Goal: Task Accomplishment & Management: Use online tool/utility

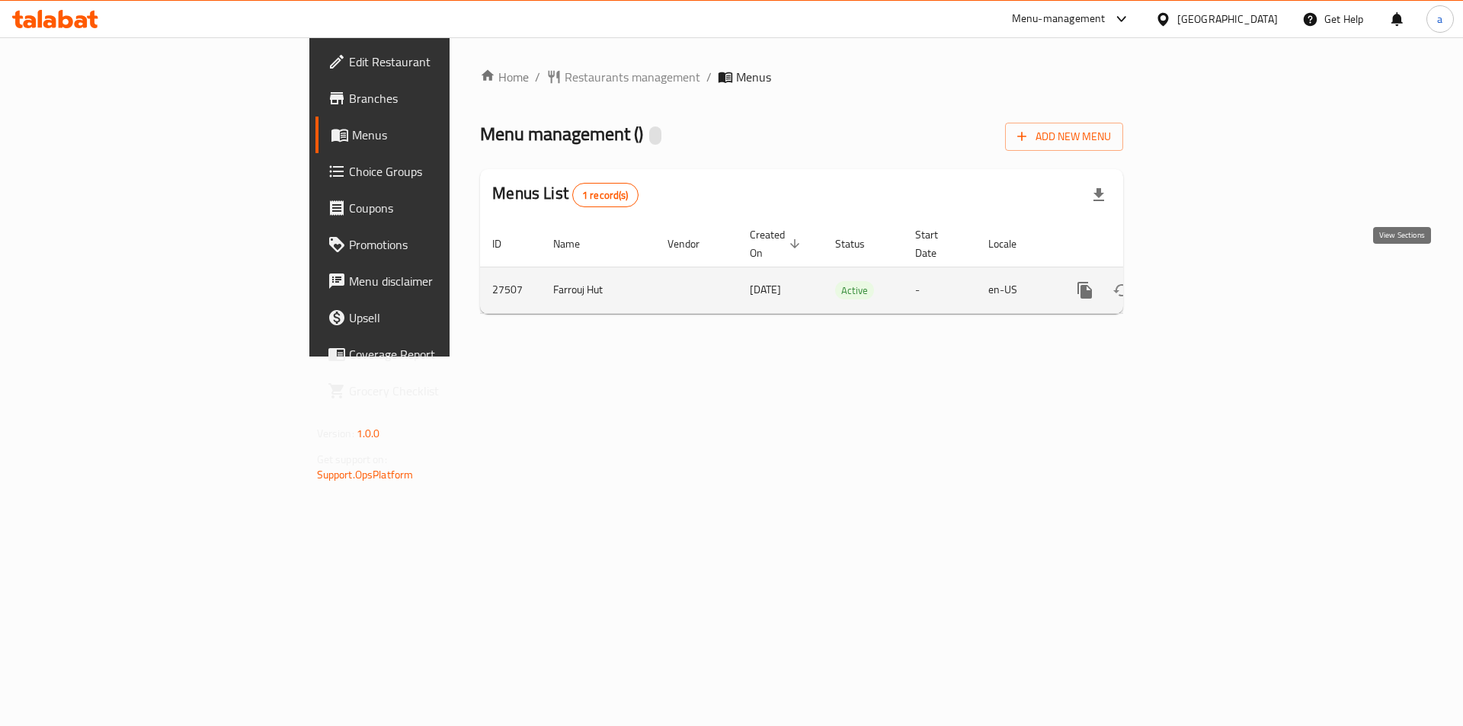
click at [1213, 283] on link "enhanced table" at bounding box center [1195, 290] width 37 height 37
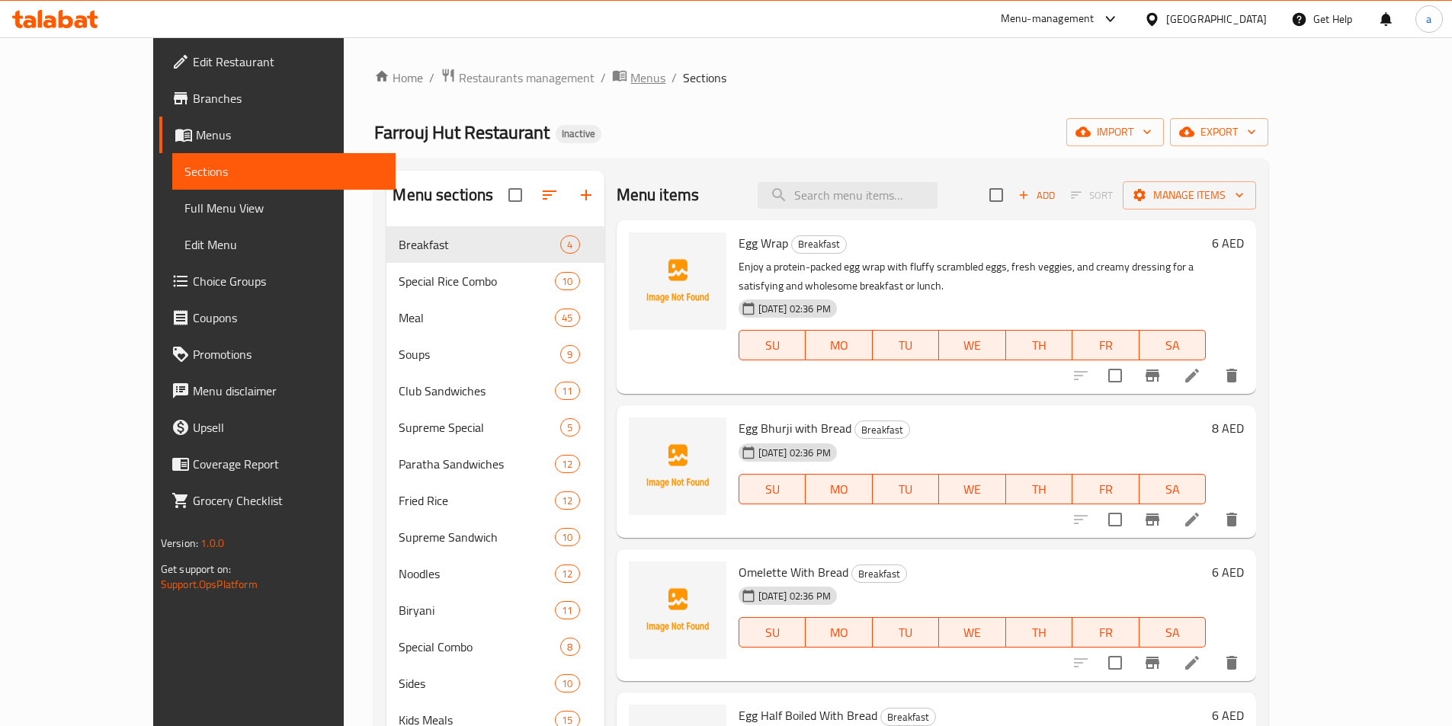
click at [630, 81] on span "Menus" at bounding box center [647, 78] width 35 height 18
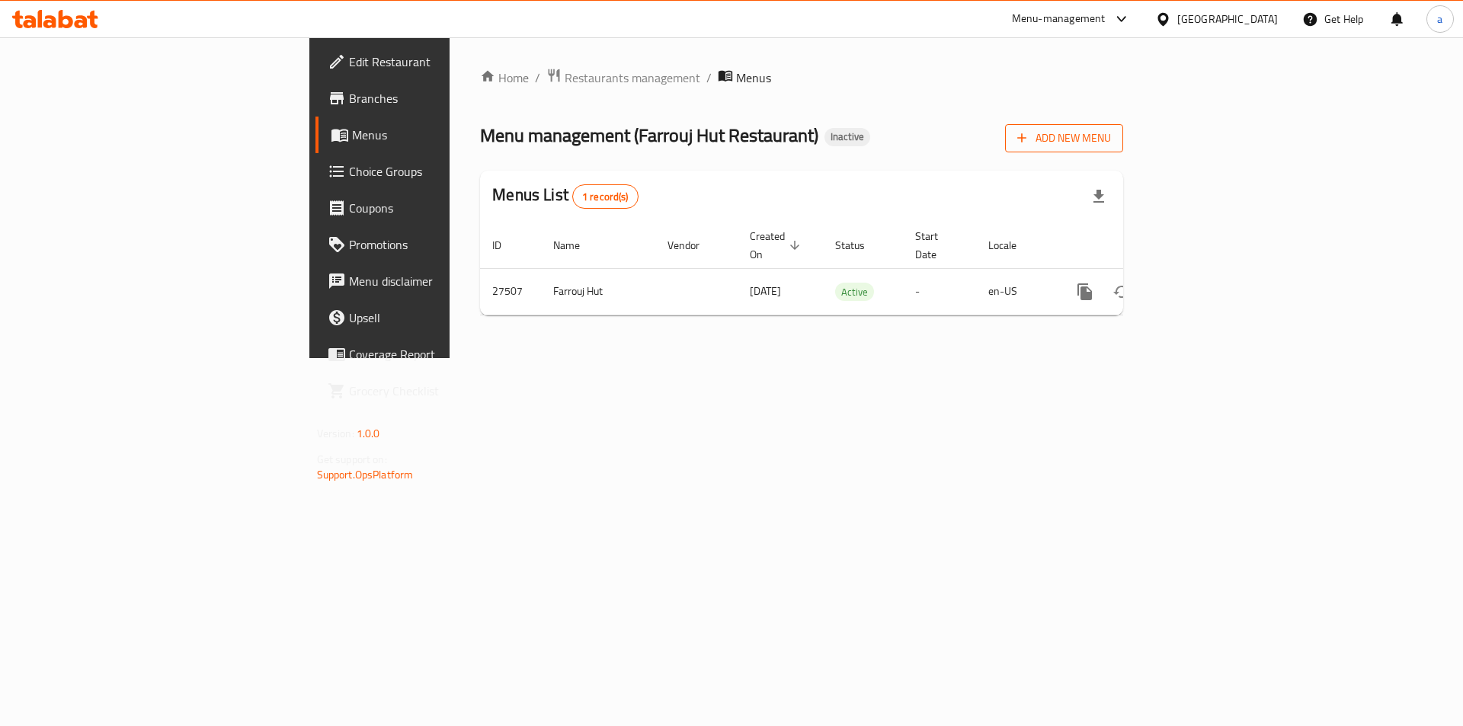
click at [1030, 138] on icon "button" at bounding box center [1022, 137] width 15 height 15
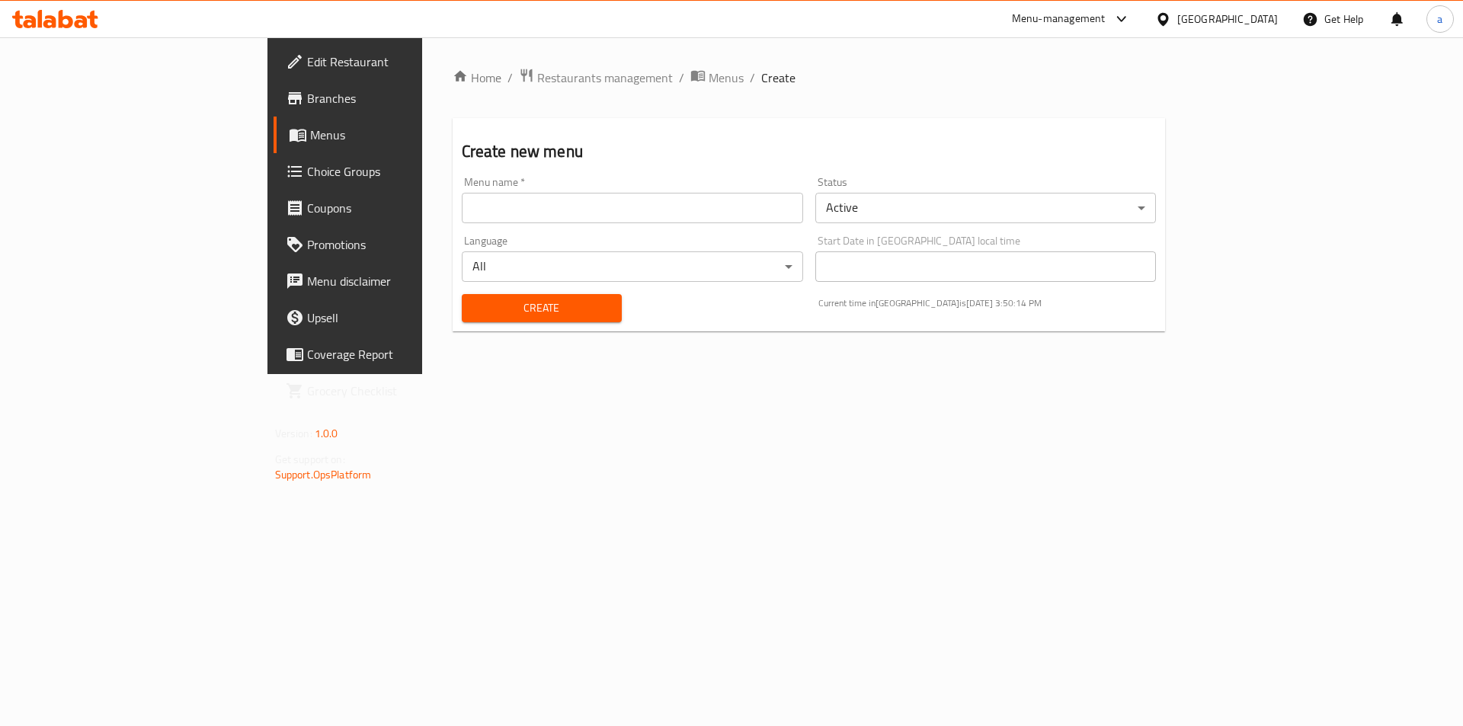
click at [700, 206] on input "text" at bounding box center [632, 208] width 341 height 30
type input "abdalkarimamer"
click at [474, 313] on span "Create" at bounding box center [542, 308] width 136 height 19
click at [709, 82] on span "Menus" at bounding box center [726, 78] width 35 height 18
